Goal: Task Accomplishment & Management: Use online tool/utility

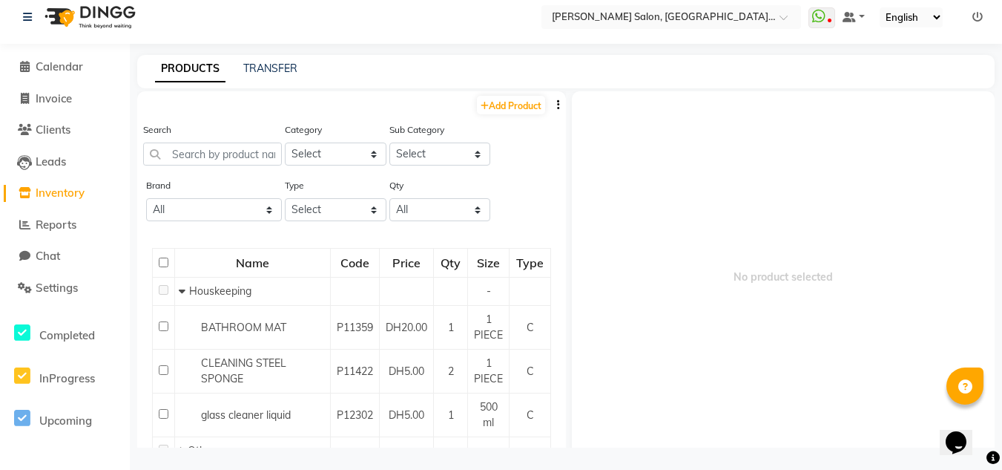
drag, startPoint x: 47, startPoint y: 139, endPoint x: 79, endPoint y: 142, distance: 32.0
click at [47, 139] on li "Clients" at bounding box center [65, 130] width 130 height 32
click at [76, 122] on link "Clients" at bounding box center [65, 130] width 122 height 17
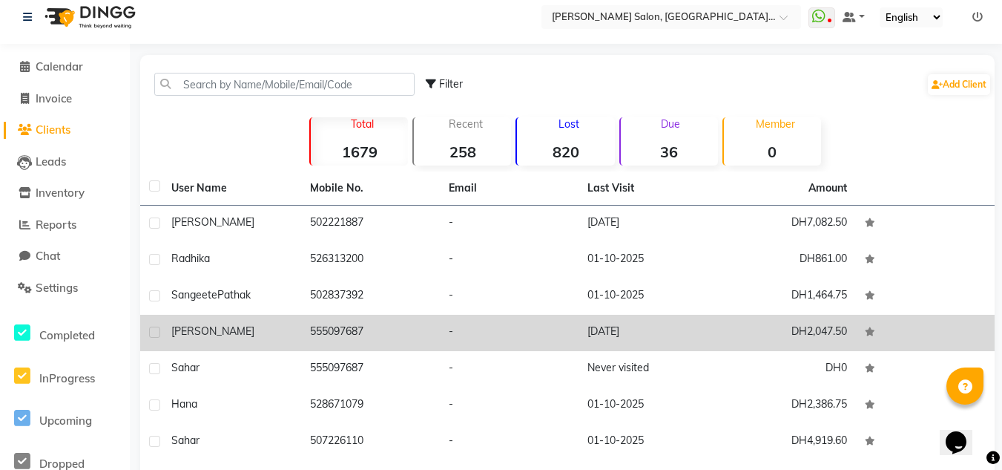
click at [211, 329] on div "[PERSON_NAME]" at bounding box center [231, 332] width 121 height 16
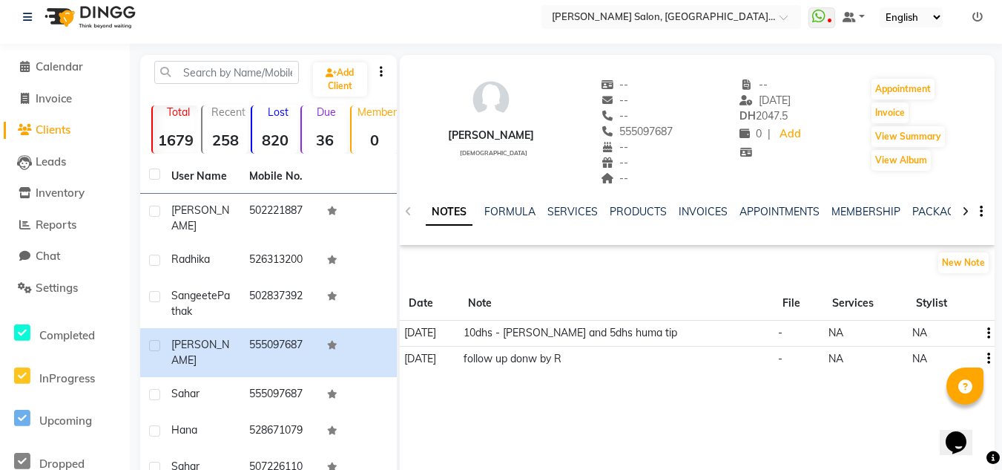
click at [925, 201] on div "NOTES FORMULA SERVICES PRODUCTS INVOICES APPOINTMENTS MEMBERSHIP PACKAGES VOUCH…" at bounding box center [697, 211] width 595 height 51
drag, startPoint x: 925, startPoint y: 204, endPoint x: 930, endPoint y: 211, distance: 8.5
click at [927, 206] on div "NOTES FORMULA SERVICES PRODUCTS INVOICES APPOINTMENTS MEMBERSHIP PACKAGES VOUCH…" at bounding box center [697, 211] width 595 height 51
click at [930, 211] on link "PACKAGES" at bounding box center [940, 211] width 55 height 13
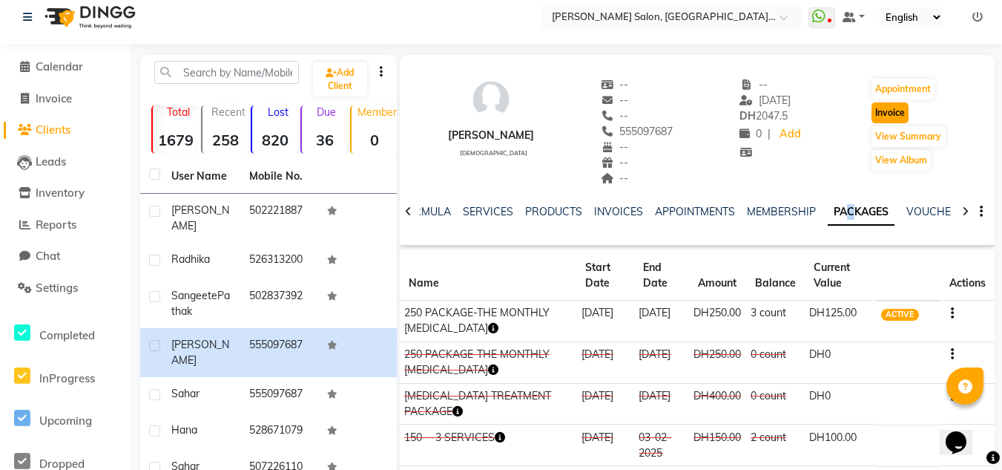
click at [884, 117] on button "Invoice" at bounding box center [890, 112] width 37 height 21
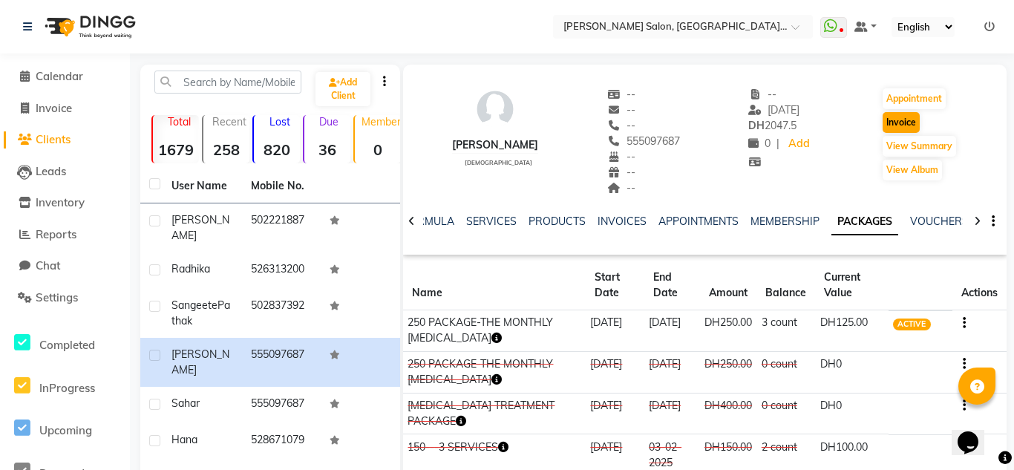
select select "4069"
select select "service"
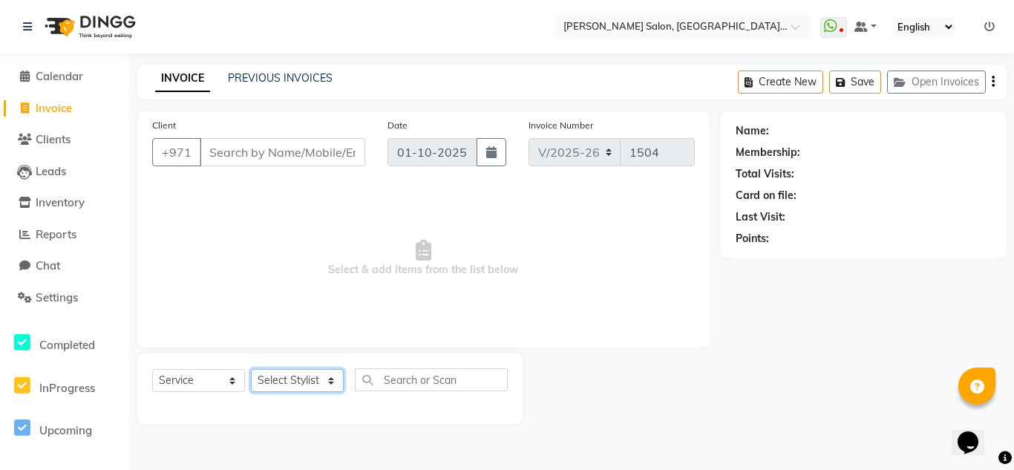
click at [286, 384] on select "Select Stylist" at bounding box center [297, 380] width 93 height 23
type input "555097687"
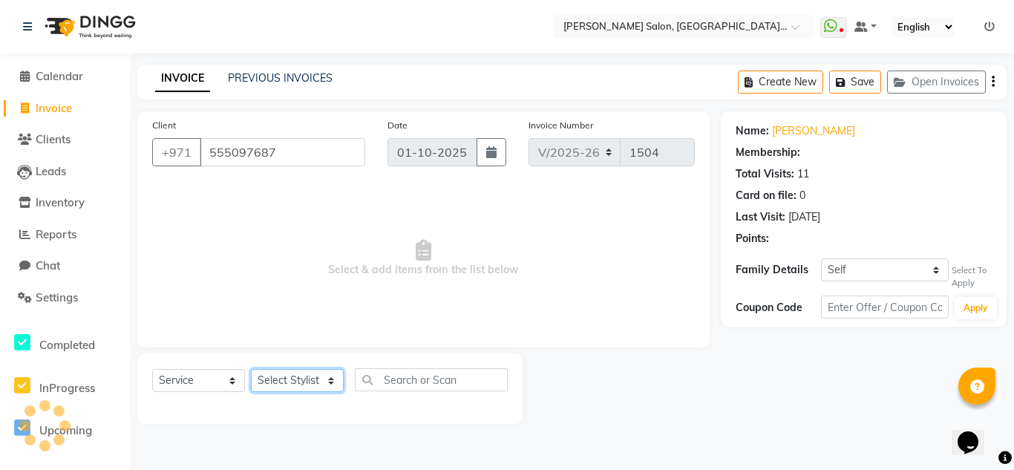
select select "1: Object"
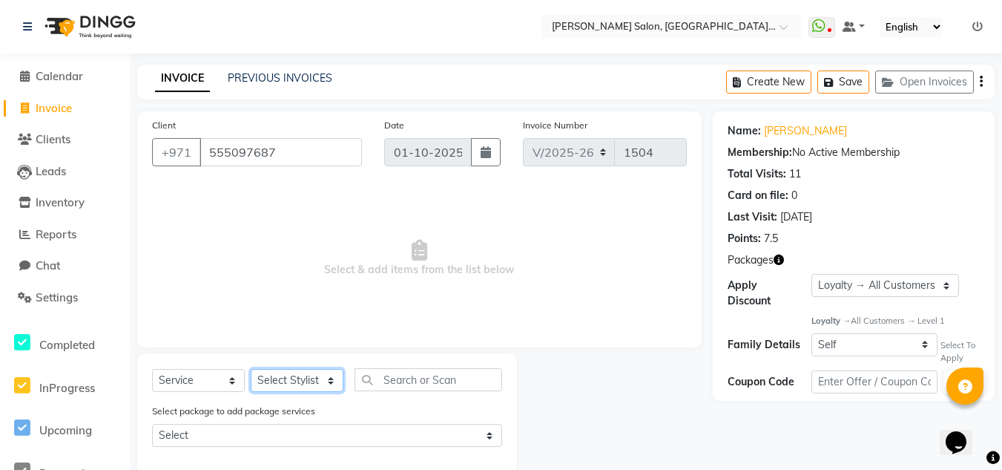
select select "45056"
click at [251, 369] on select "Select Stylist DRIVER Huma [PERSON_NAME] Management [PERSON_NAME] Sales person …" at bounding box center [297, 380] width 93 height 23
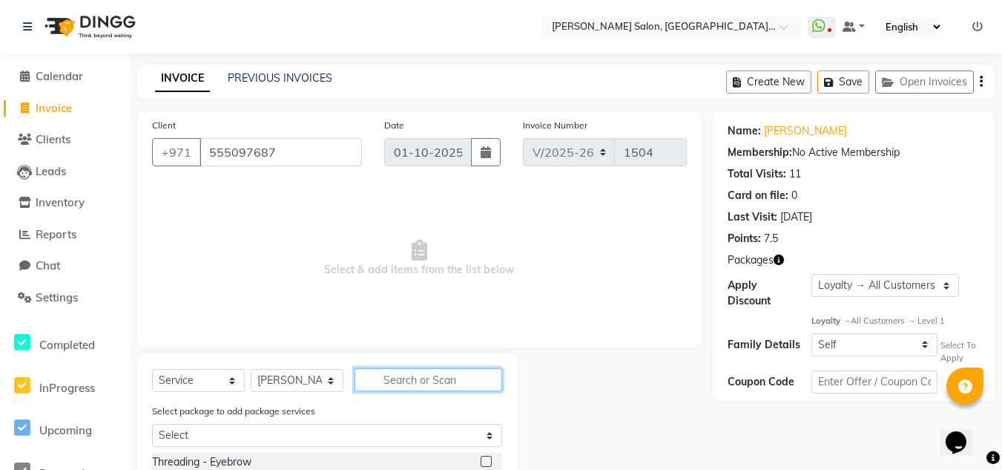
click at [387, 379] on input "text" at bounding box center [429, 379] width 148 height 23
type input "wash b"
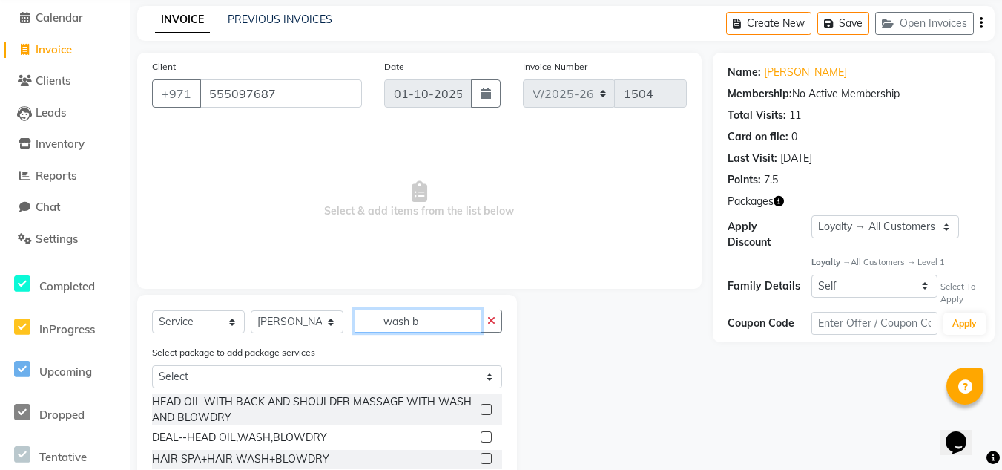
scroll to position [103, 0]
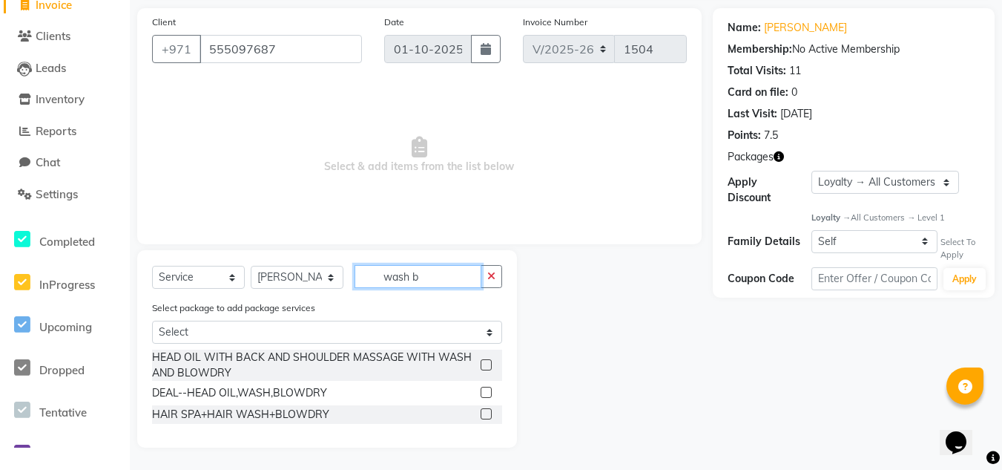
drag, startPoint x: 370, startPoint y: 289, endPoint x: 341, endPoint y: 289, distance: 29.7
click at [343, 289] on div "Select Service Product Membership Package Voucher Prepaid Gift Card Select Styl…" at bounding box center [327, 282] width 350 height 35
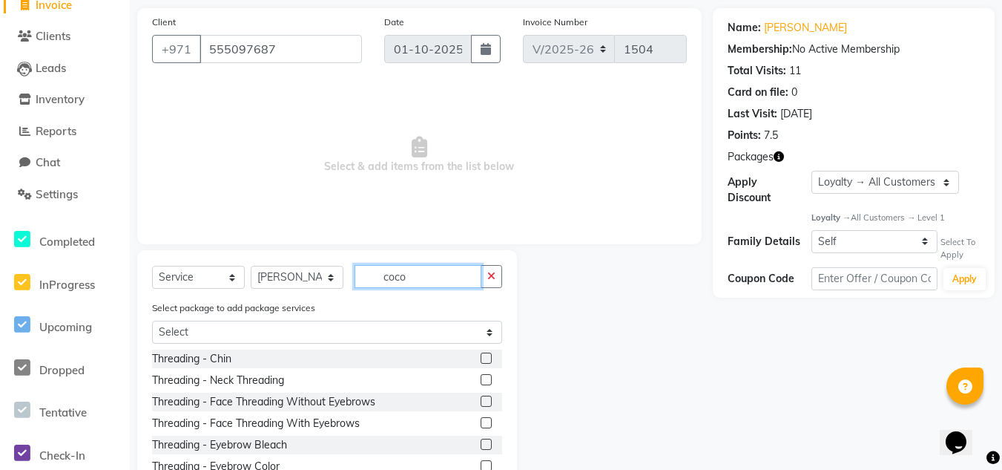
scroll to position [69, 0]
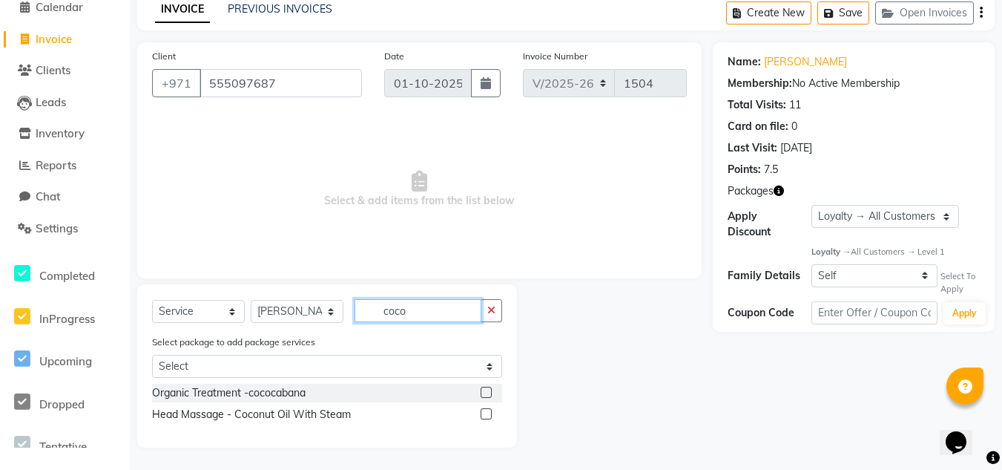
type input "coco"
drag, startPoint x: 486, startPoint y: 413, endPoint x: 447, endPoint y: 381, distance: 50.1
click at [485, 414] on label at bounding box center [486, 413] width 11 height 11
click at [485, 414] on input "checkbox" at bounding box center [486, 415] width 10 height 10
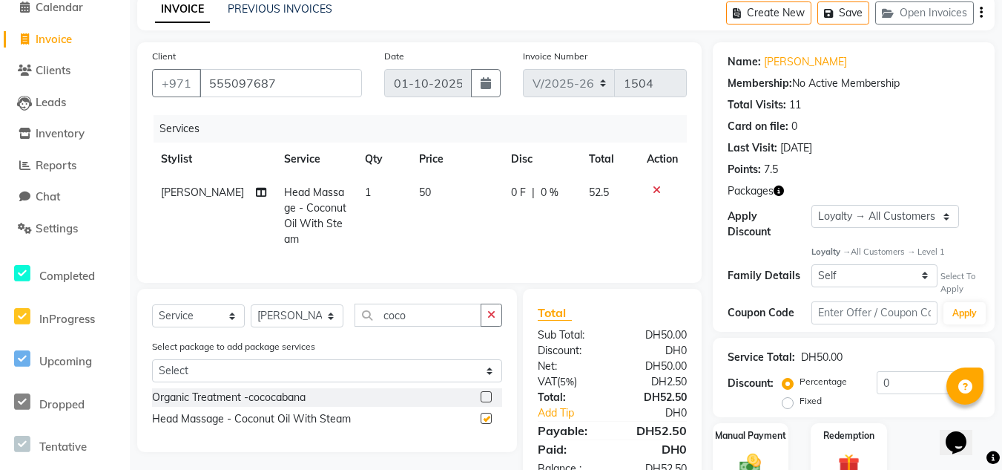
checkbox input "false"
drag, startPoint x: 419, startPoint y: 301, endPoint x: 218, endPoint y: 306, distance: 201.2
click at [251, 307] on div "Select Service Product Membership Package Voucher Prepaid Gift Card Select Styl…" at bounding box center [327, 320] width 350 height 35
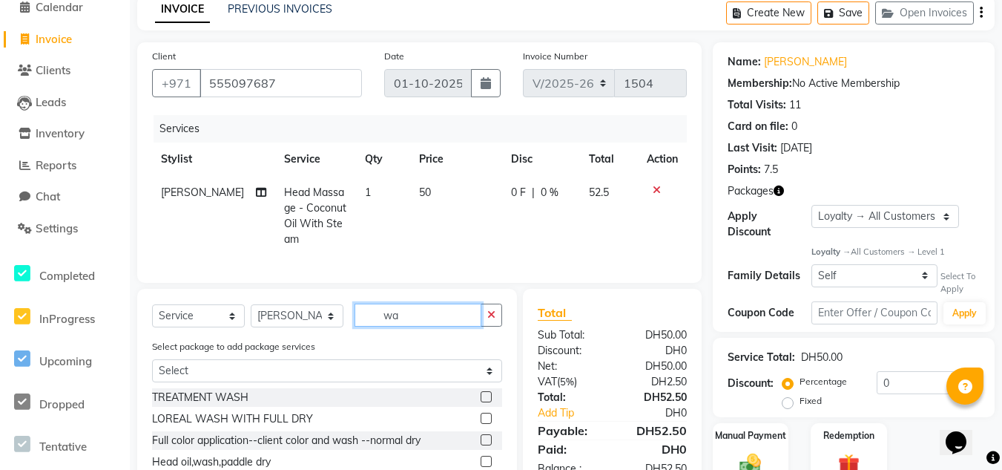
type input "w"
type input "fruit"
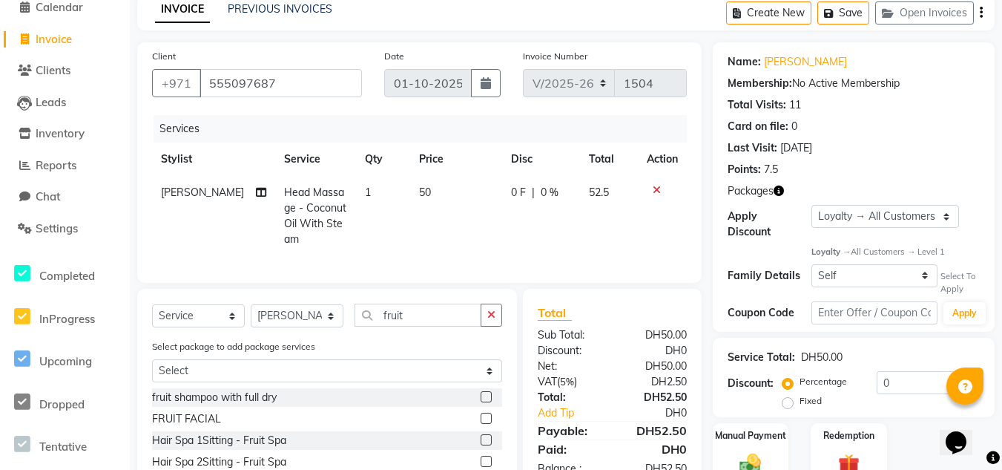
click at [481, 395] on label at bounding box center [486, 396] width 11 height 11
click at [481, 395] on input "checkbox" at bounding box center [486, 398] width 10 height 10
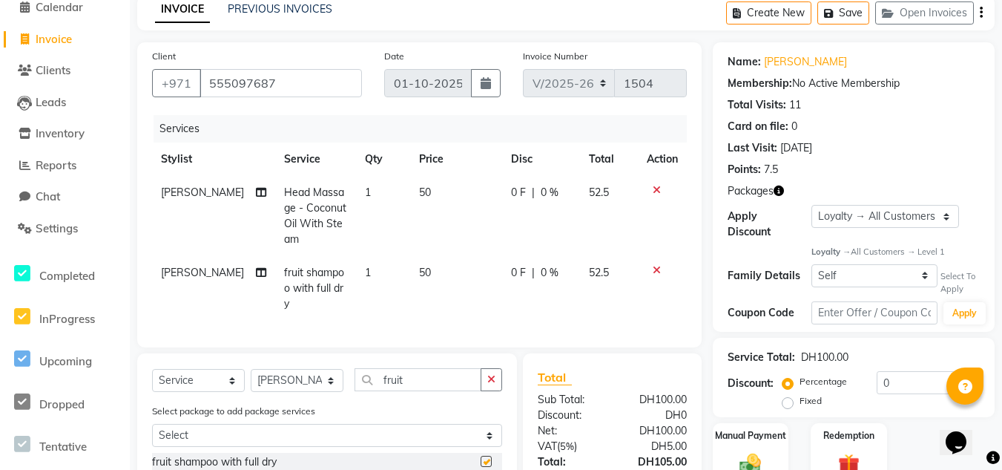
checkbox input "false"
drag, startPoint x: 430, startPoint y: 352, endPoint x: 355, endPoint y: 374, distance: 78.0
click at [362, 374] on div "Select Service Product Membership Package Voucher Prepaid Gift Card Select Styl…" at bounding box center [327, 385] width 350 height 35
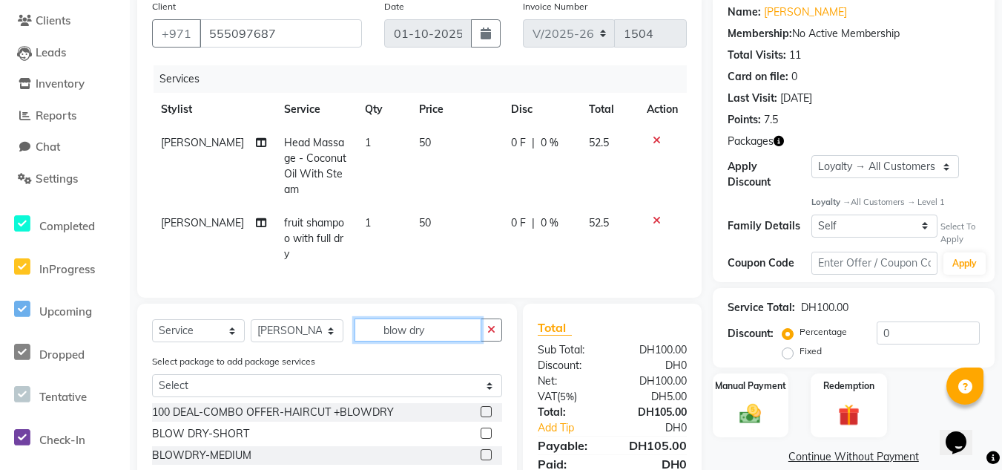
scroll to position [217, 0]
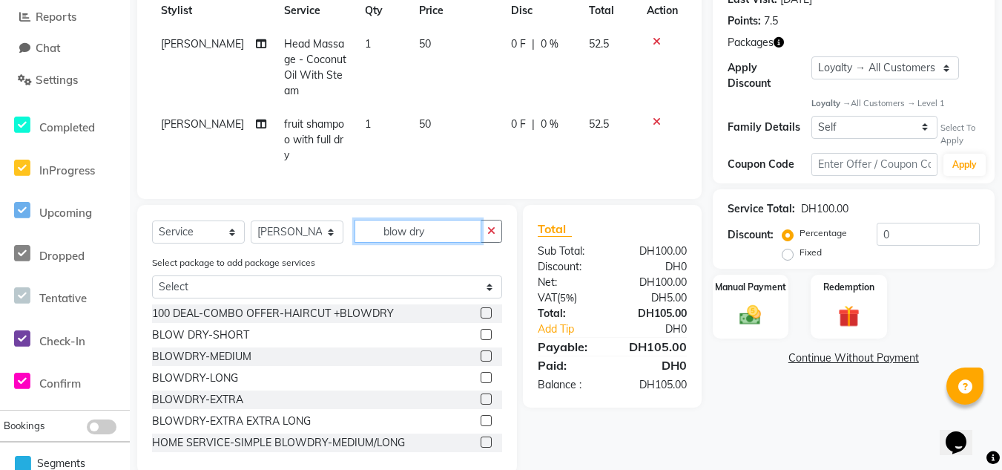
type input "blow dry"
drag, startPoint x: 474, startPoint y: 334, endPoint x: 659, endPoint y: 361, distance: 186.8
click at [481, 350] on label at bounding box center [486, 355] width 11 height 11
click at [481, 352] on input "checkbox" at bounding box center [486, 357] width 10 height 10
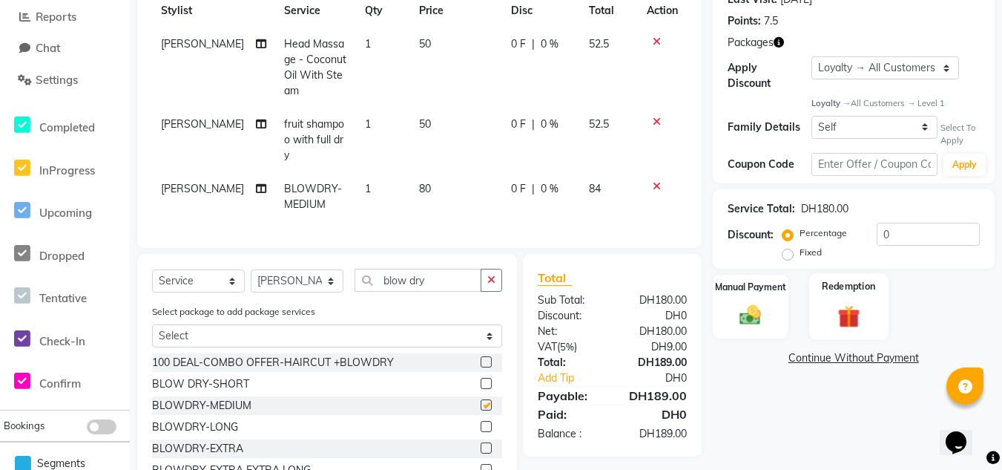
click at [835, 306] on img at bounding box center [849, 316] width 36 height 27
checkbox input "false"
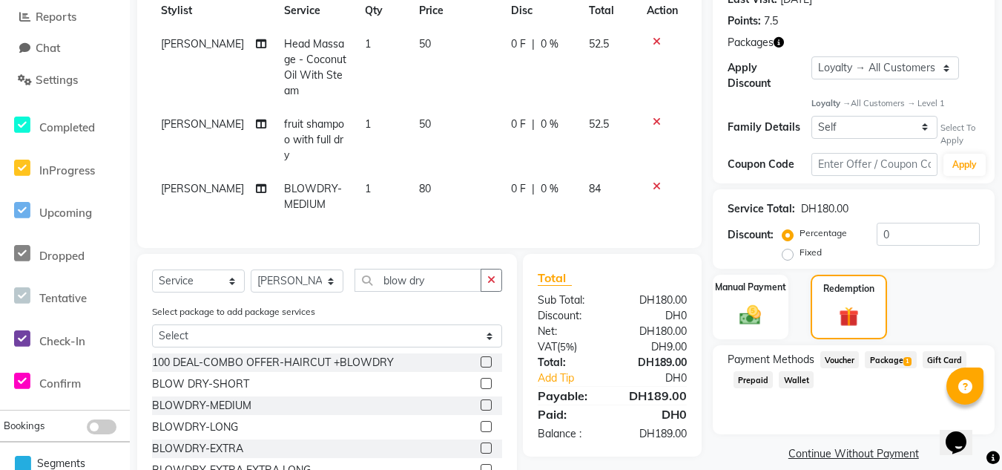
drag, startPoint x: 893, startPoint y: 358, endPoint x: 908, endPoint y: 385, distance: 30.6
click at [894, 362] on span "Package 1" at bounding box center [890, 359] width 51 height 17
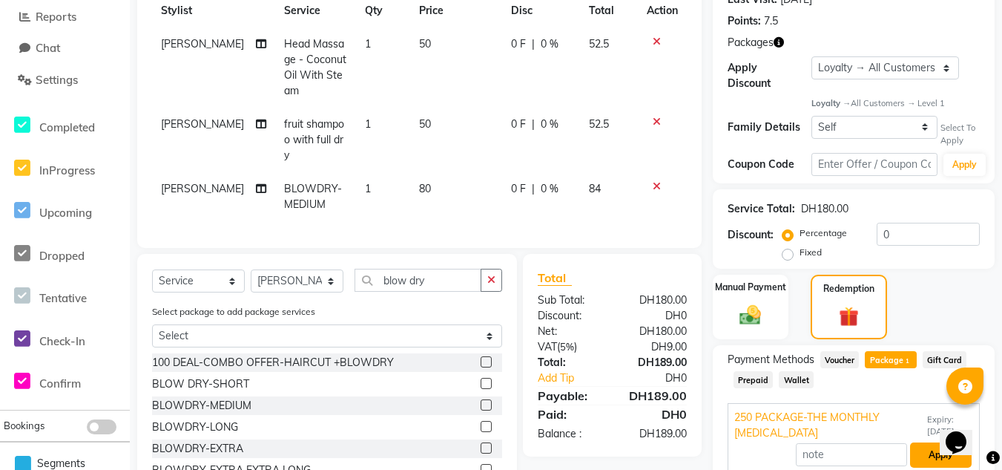
click at [929, 444] on button "Apply" at bounding box center [941, 454] width 62 height 25
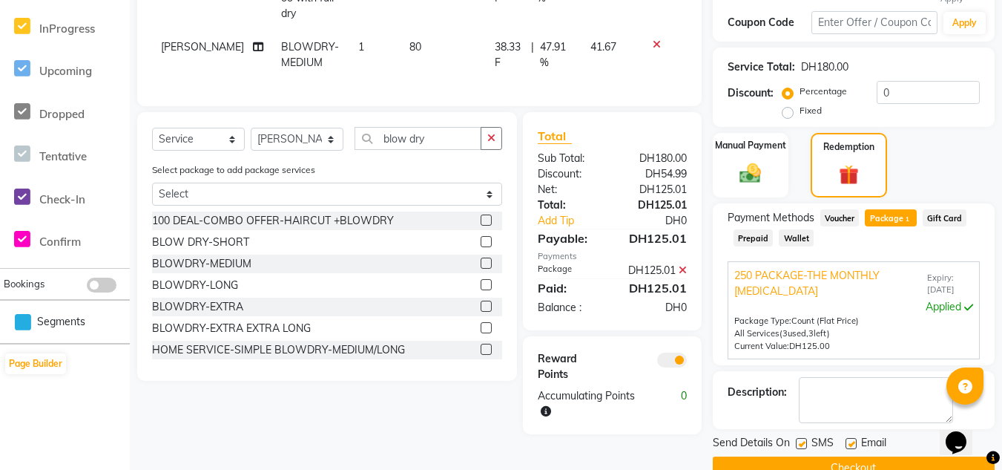
scroll to position [391, 0]
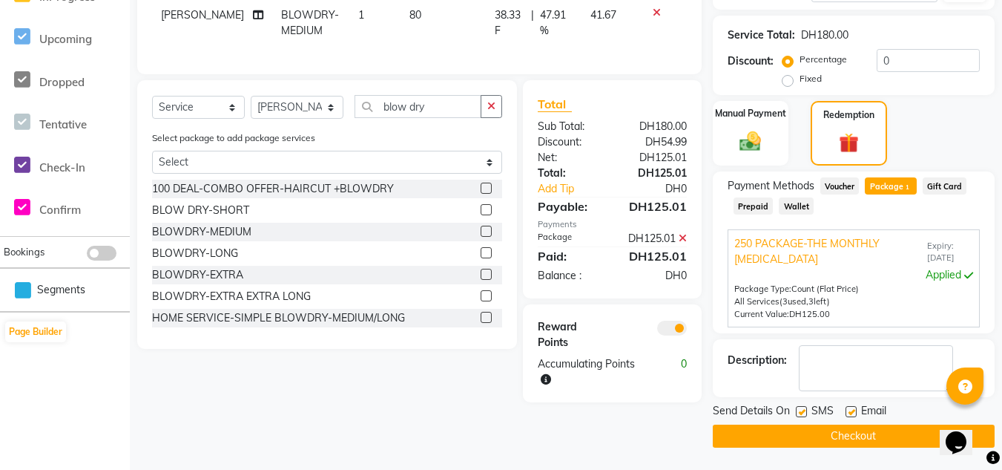
click at [752, 439] on button "Checkout" at bounding box center [854, 435] width 282 height 23
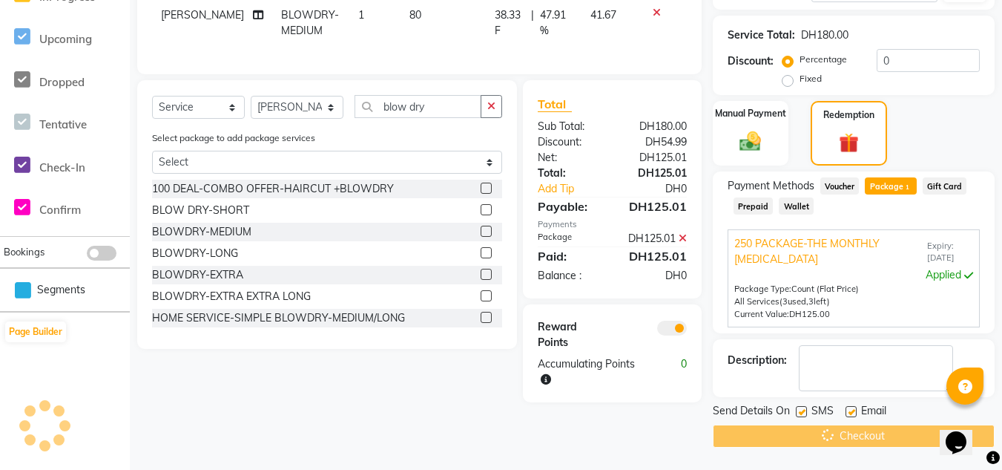
scroll to position [243, 0]
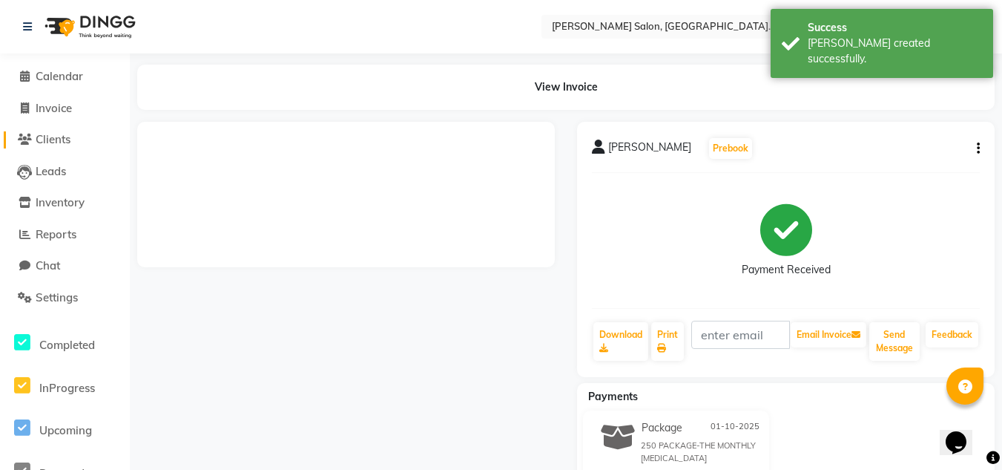
click at [68, 145] on span "Clients" at bounding box center [53, 139] width 35 height 14
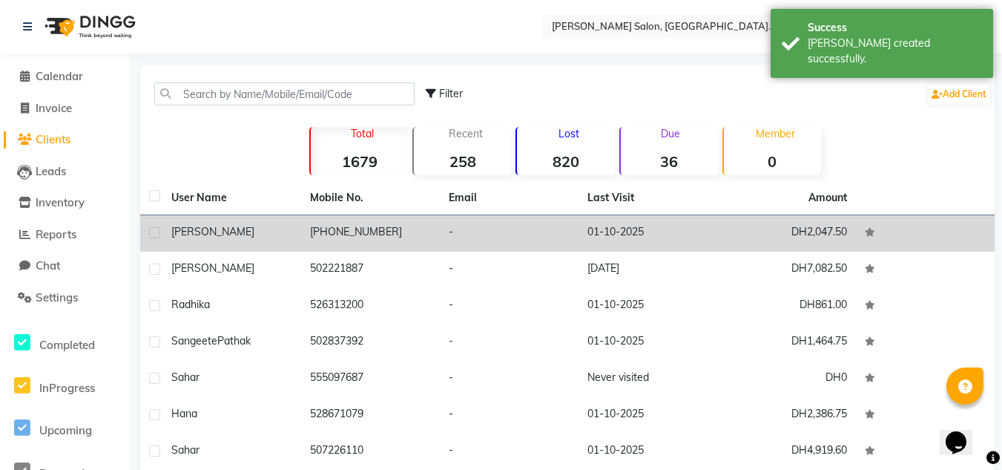
drag, startPoint x: 371, startPoint y: 240, endPoint x: 393, endPoint y: 240, distance: 21.5
click at [371, 240] on td "[PHONE_NUMBER]" at bounding box center [370, 233] width 139 height 36
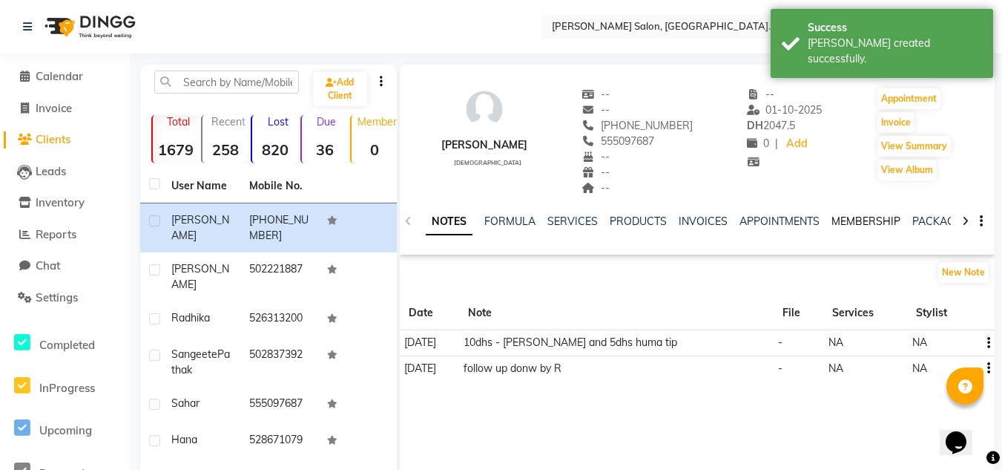
click at [892, 220] on link "MEMBERSHIP" at bounding box center [866, 220] width 69 height 13
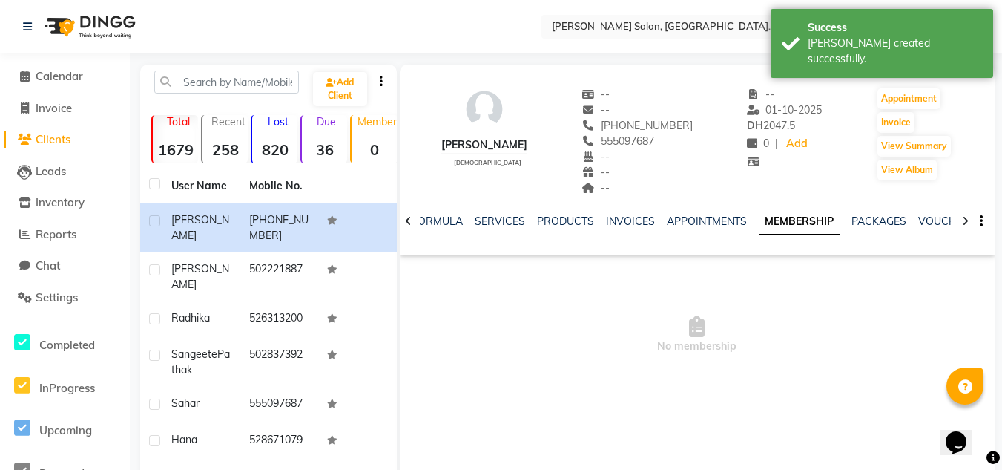
click at [911, 217] on ul "NOTES FORMULA SERVICES PRODUCTS INVOICES APPOINTMENTS MEMBERSHIP PACKAGES VOUCH…" at bounding box center [837, 222] width 941 height 16
click at [887, 220] on link "PACKAGES" at bounding box center [879, 220] width 55 height 13
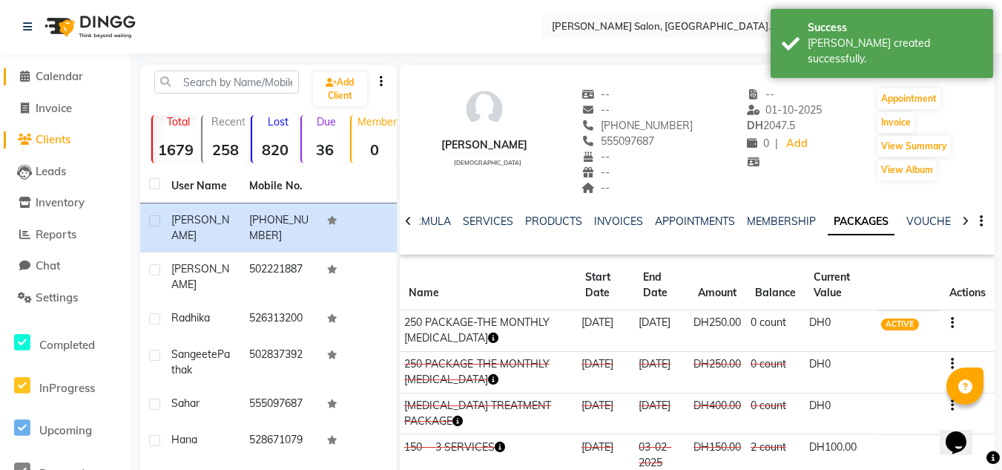
click at [60, 84] on link "Calendar" at bounding box center [65, 76] width 122 height 17
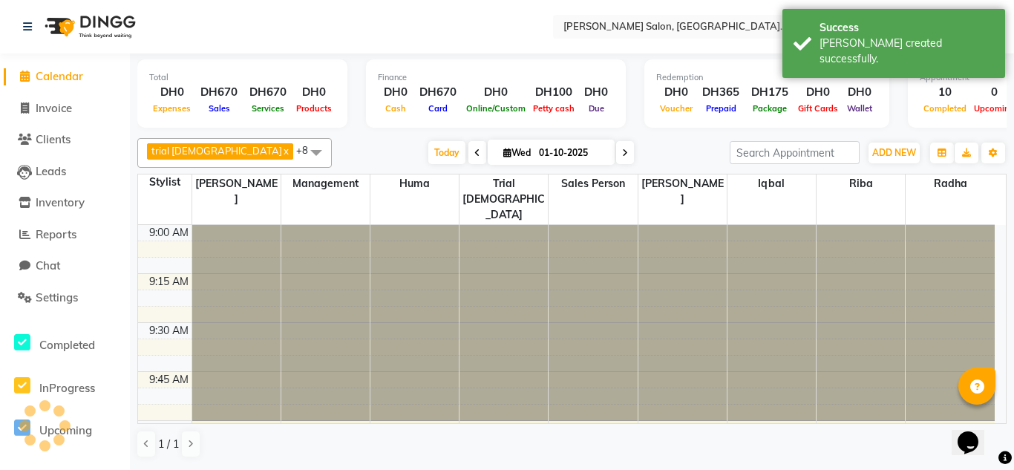
scroll to position [2484, 0]
